Goal: Task Accomplishment & Management: Use online tool/utility

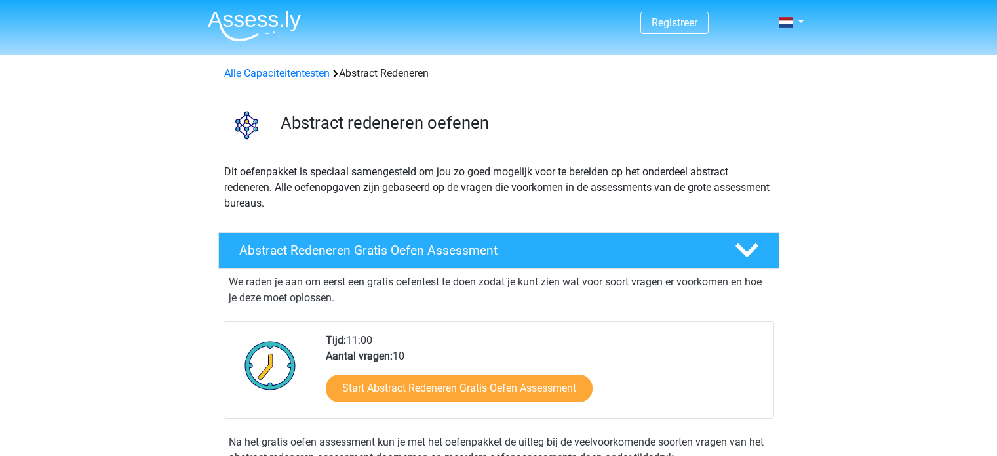
scroll to position [262, 0]
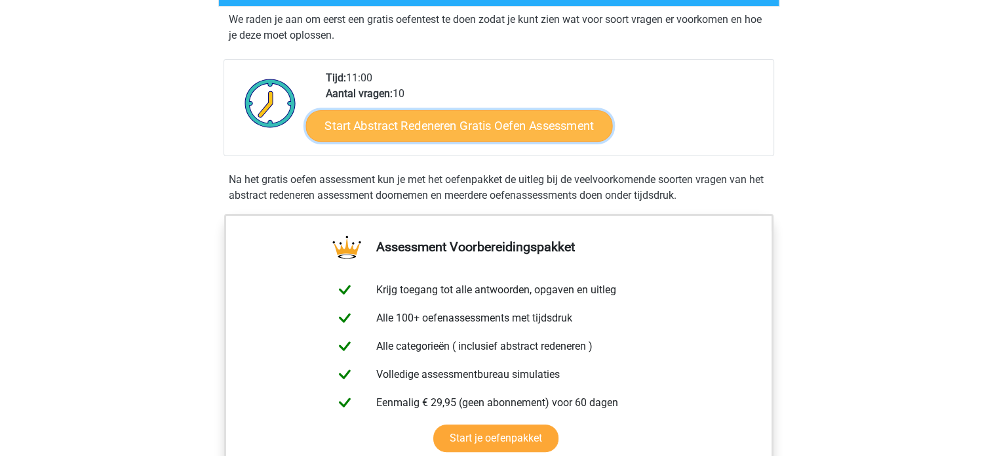
click at [436, 117] on link "Start Abstract Redeneren Gratis Oefen Assessment" at bounding box center [459, 125] width 307 height 31
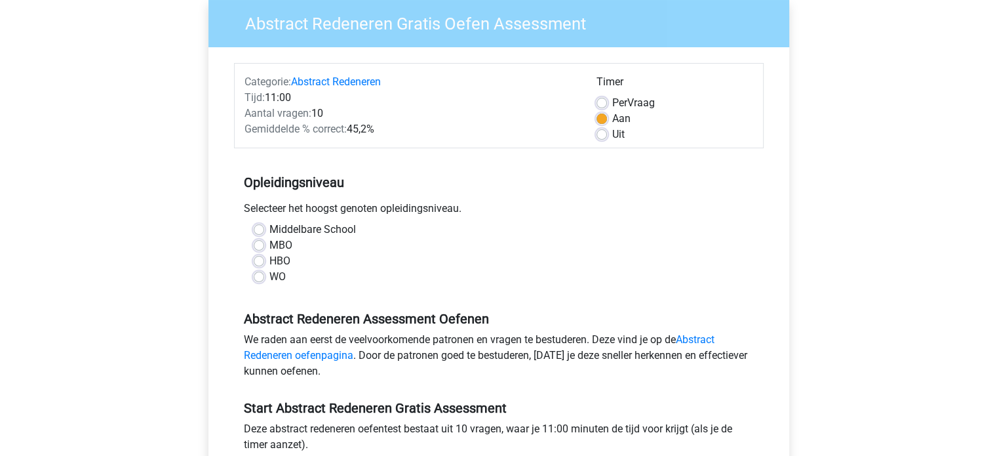
scroll to position [131, 0]
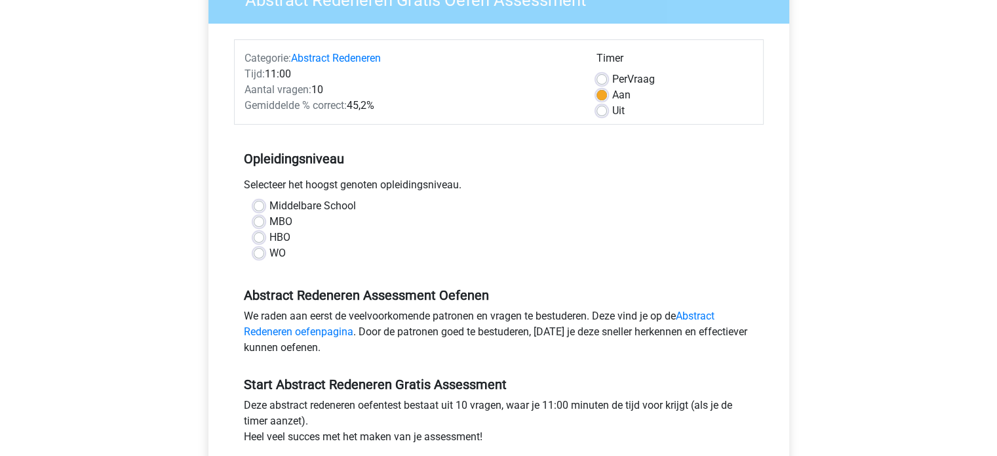
click at [270, 223] on label "MBO" at bounding box center [281, 222] width 23 height 16
click at [257, 223] on input "MBO" at bounding box center [259, 220] width 10 height 13
radio input "true"
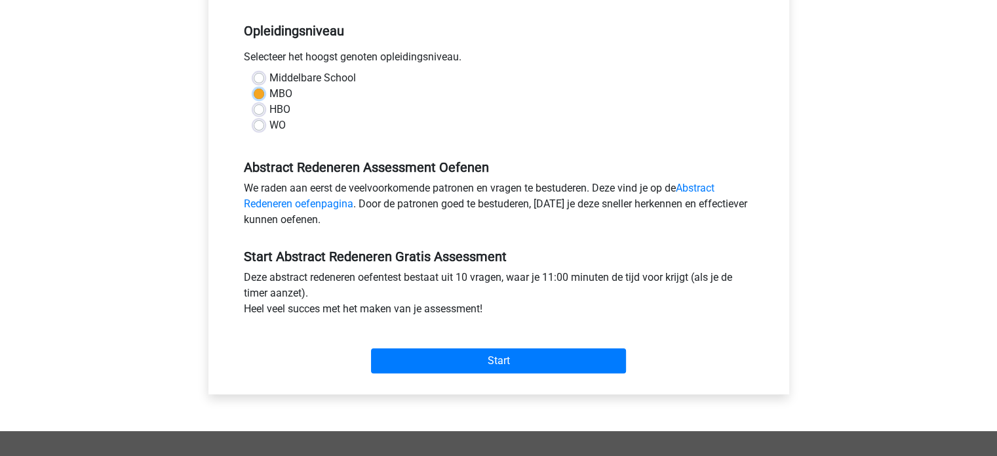
scroll to position [262, 0]
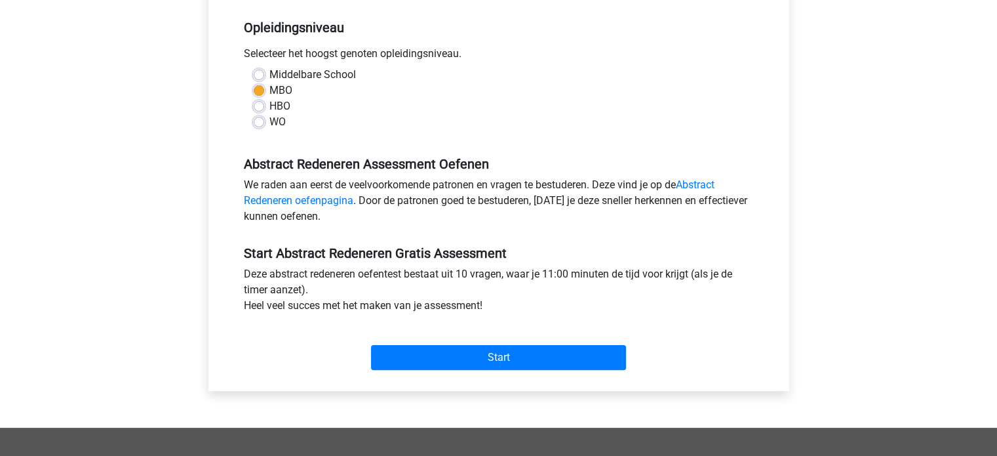
click at [862, 108] on div "Registreer Nederlands English" at bounding box center [498, 256] width 997 height 1036
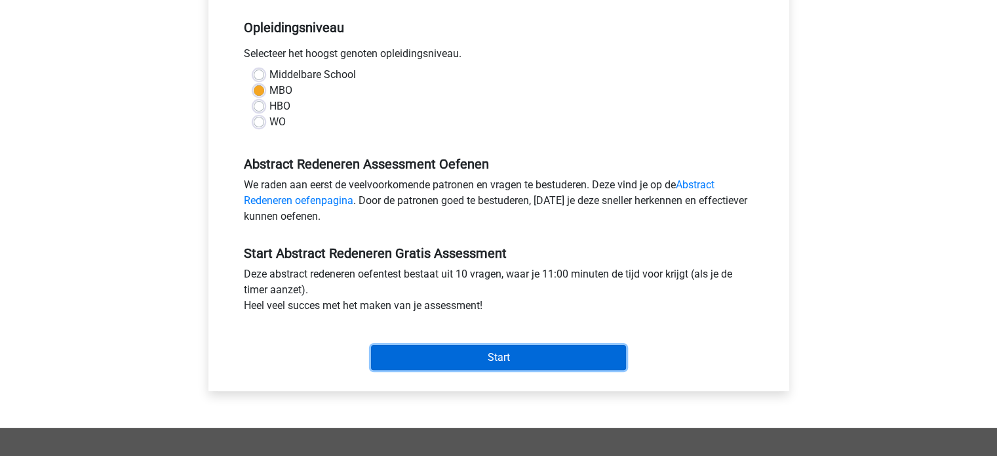
click at [492, 355] on input "Start" at bounding box center [498, 357] width 255 height 25
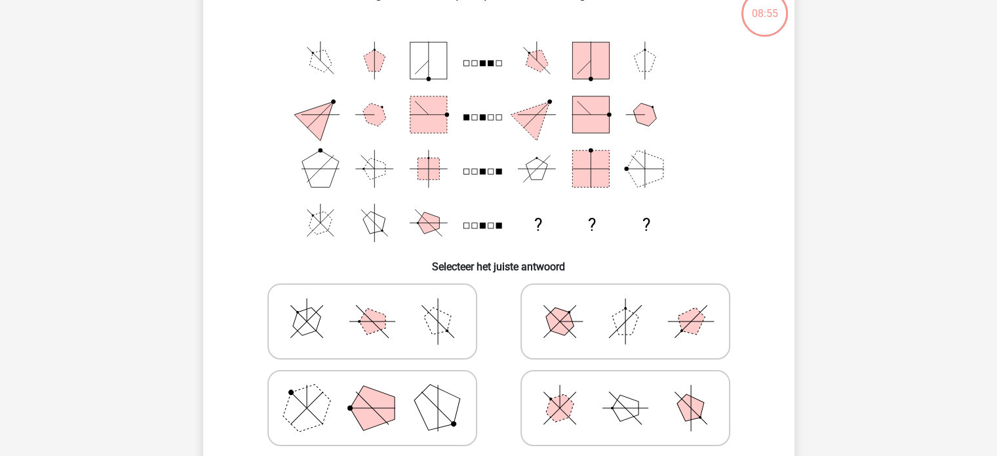
scroll to position [66, 0]
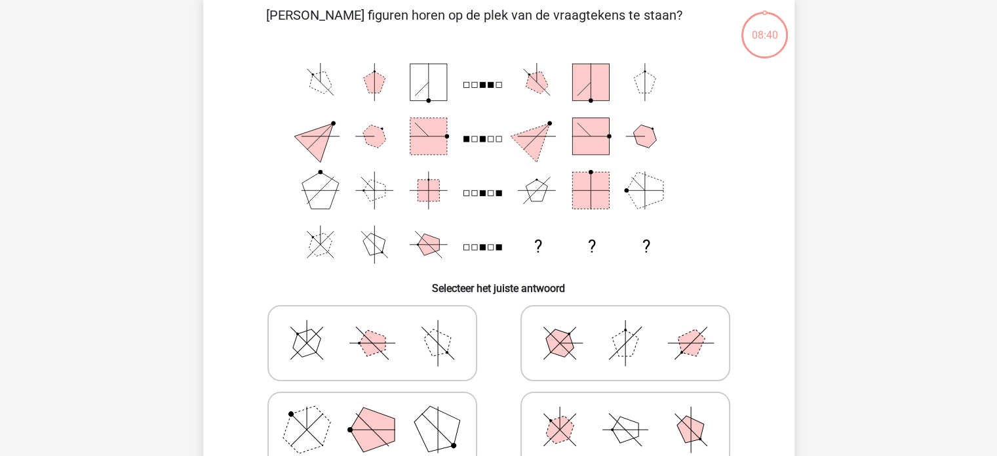
click at [635, 336] on polygon at bounding box center [625, 343] width 26 height 26
click at [634, 327] on input "radio" at bounding box center [630, 322] width 9 height 9
radio input "true"
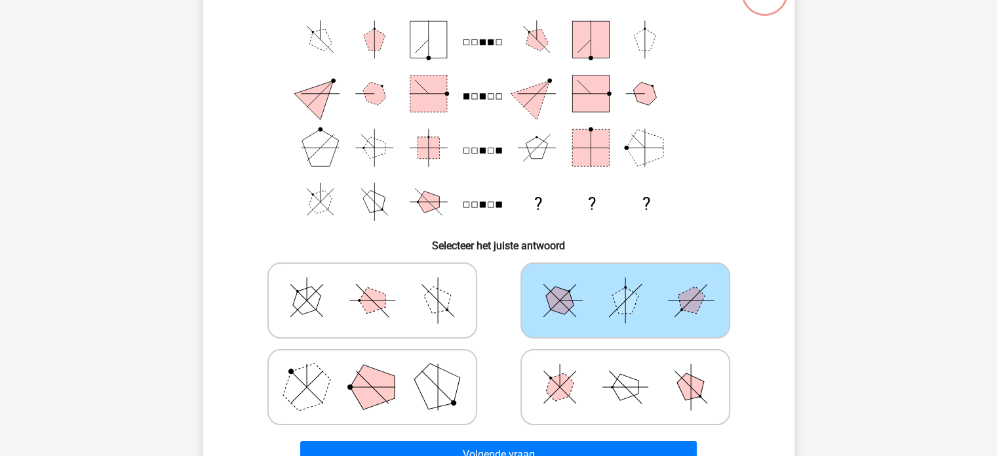
scroll to position [131, 0]
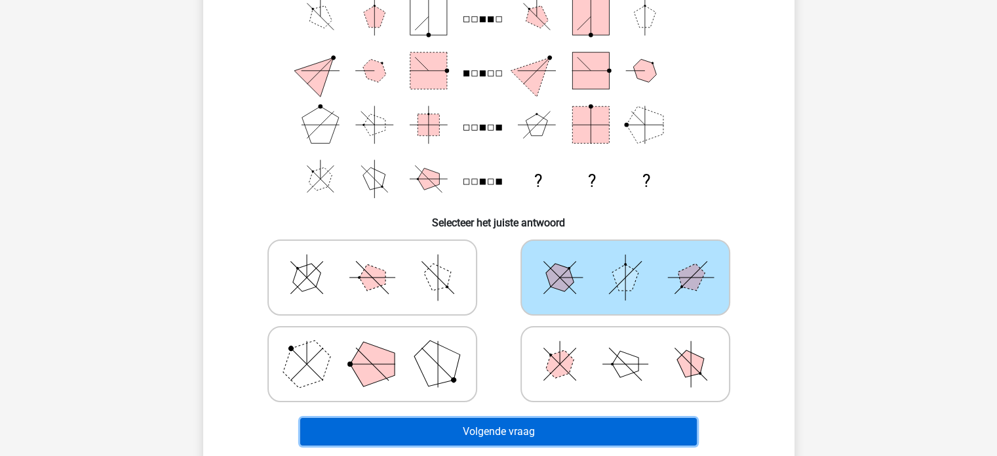
click at [624, 431] on button "Volgende vraag" at bounding box center [498, 432] width 397 height 28
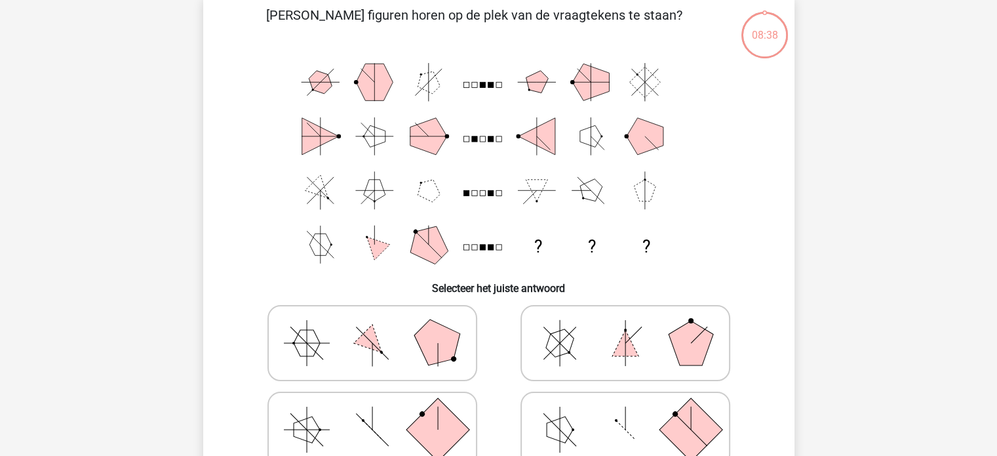
scroll to position [60, 0]
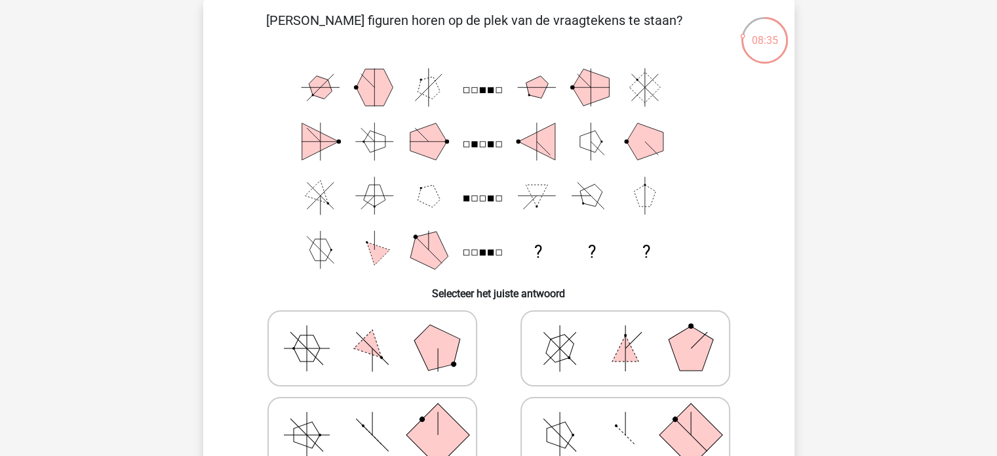
click at [624, 347] on polygon at bounding box center [625, 348] width 26 height 26
click at [626, 332] on input "radio" at bounding box center [630, 327] width 9 height 9
radio input "true"
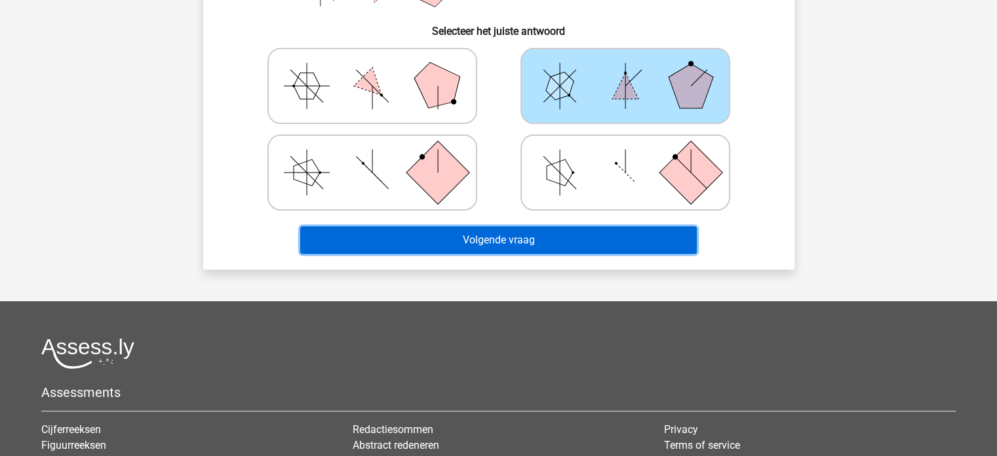
click at [569, 233] on button "Volgende vraag" at bounding box center [498, 240] width 397 height 28
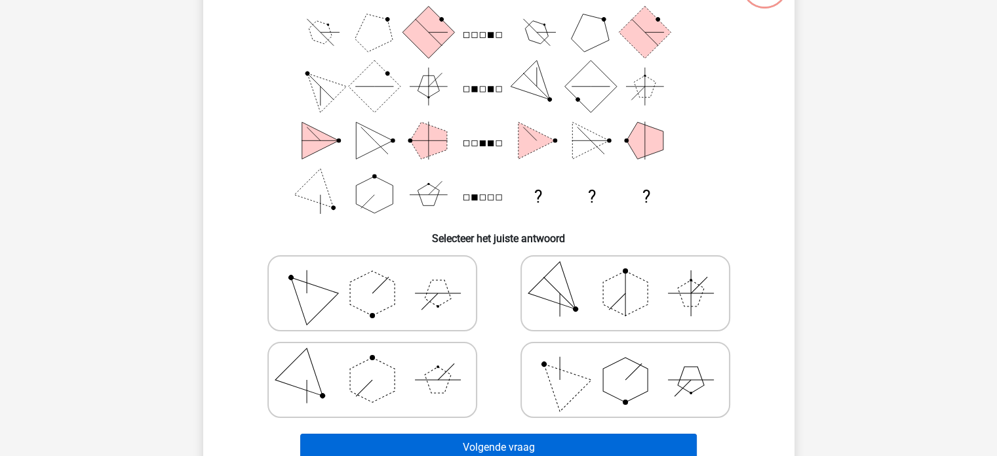
scroll to position [191, 0]
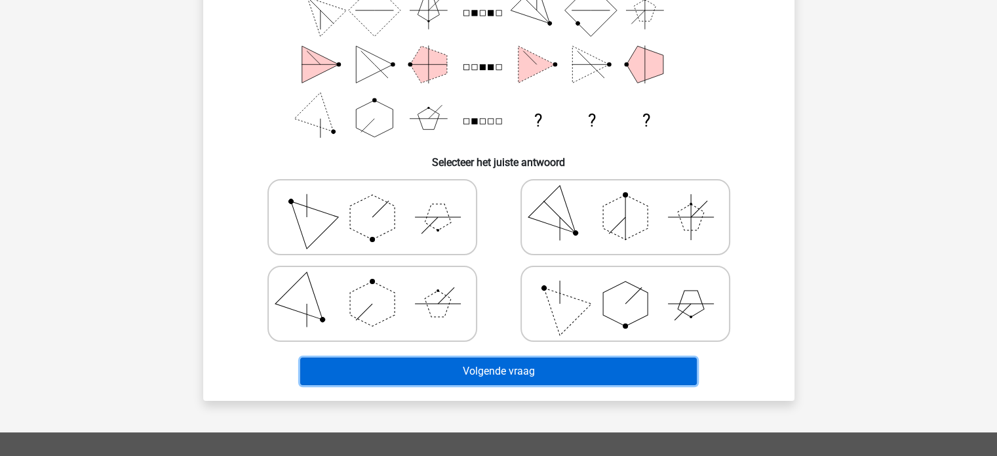
click at [632, 372] on button "Volgende vraag" at bounding box center [498, 371] width 397 height 28
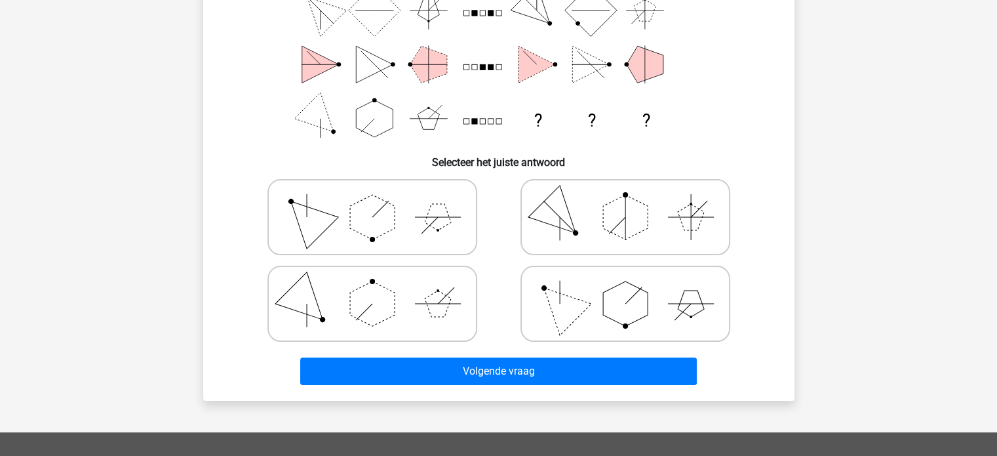
click at [573, 205] on icon at bounding box center [625, 217] width 197 height 66
click at [626, 201] on input "radio" at bounding box center [630, 196] width 9 height 9
radio input "true"
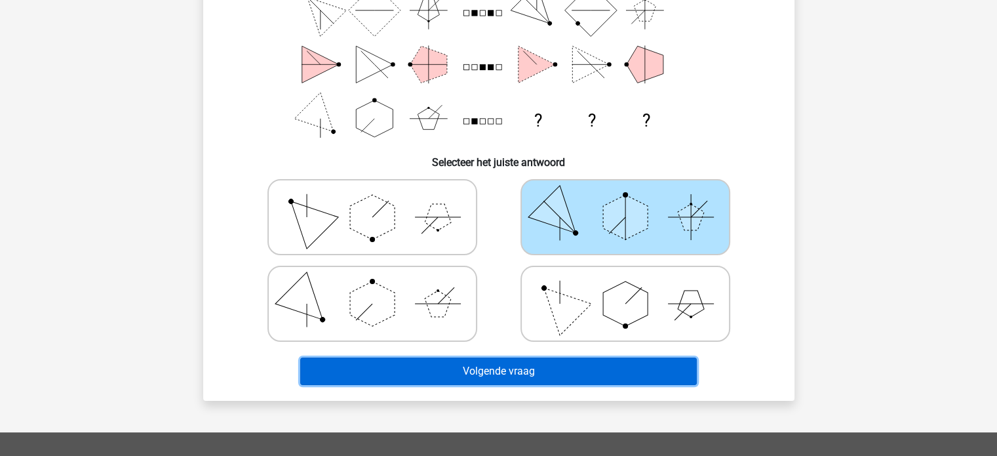
click at [609, 379] on button "Volgende vraag" at bounding box center [498, 371] width 397 height 28
